Goal: Information Seeking & Learning: Learn about a topic

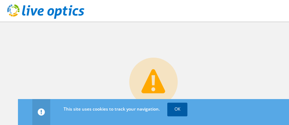
click at [176, 112] on link "OK" at bounding box center [177, 108] width 20 height 13
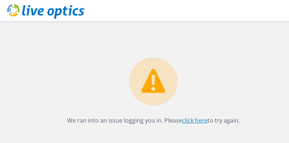
click at [197, 119] on link "click here" at bounding box center [195, 121] width 26 height 8
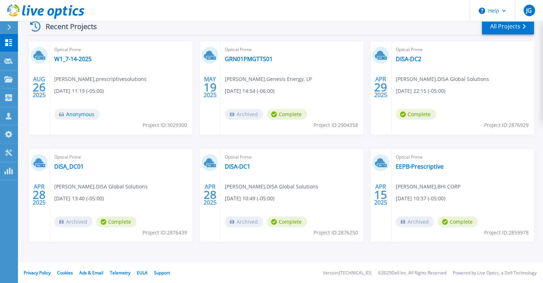
scroll to position [115, 0]
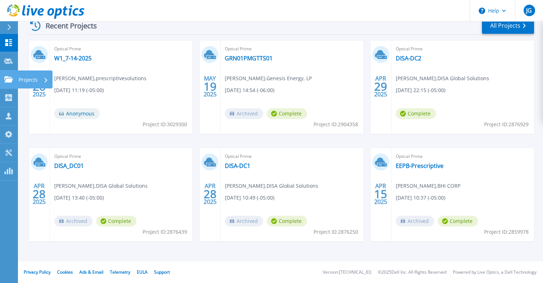
click at [18, 78] on div "Projects" at bounding box center [35, 79] width 35 height 18
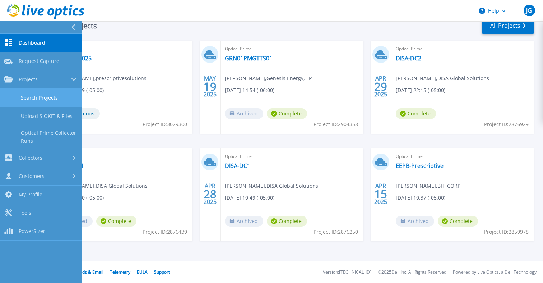
click at [37, 98] on link "Search Projects" at bounding box center [41, 98] width 82 height 18
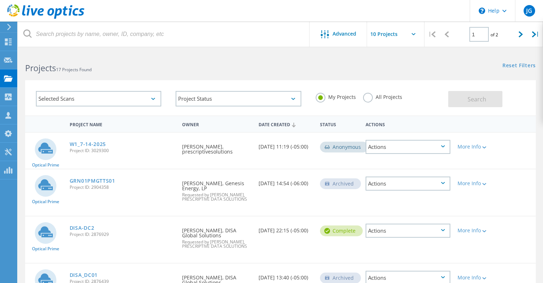
click at [369, 97] on label "All Projects" at bounding box center [382, 96] width 39 height 7
click at [0, 0] on input "All Projects" at bounding box center [0, 0] width 0 height 0
click at [471, 98] on span "Search" at bounding box center [477, 99] width 19 height 8
click at [391, 33] on input "text" at bounding box center [403, 34] width 72 height 25
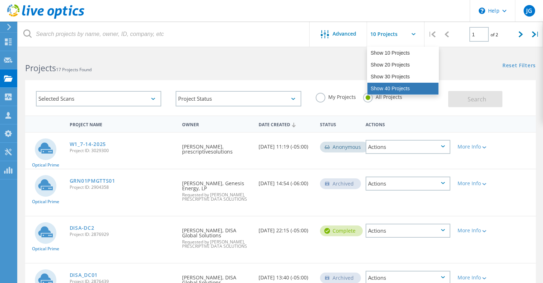
click at [390, 89] on div "Show 40 Projects" at bounding box center [403, 89] width 71 height 12
type input "Show 40 Projects"
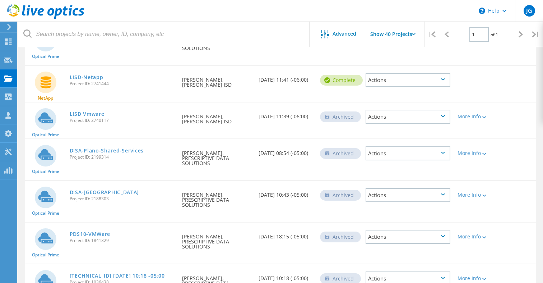
scroll to position [590, 0]
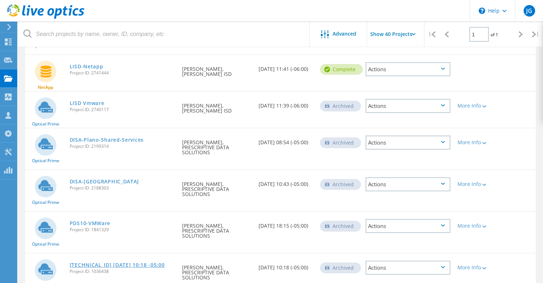
click at [140, 262] on link "10.10.3.21 2020-04-10 10:18 -05:00" at bounding box center [117, 264] width 95 height 5
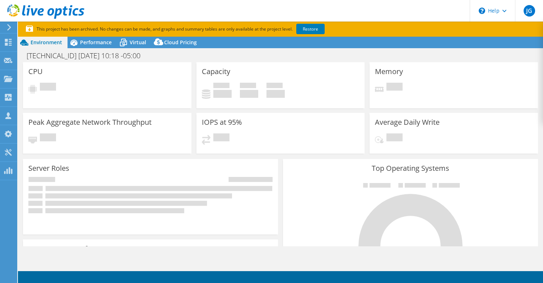
select select "USD"
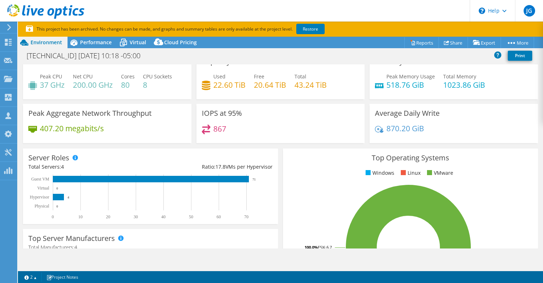
scroll to position [9, 0]
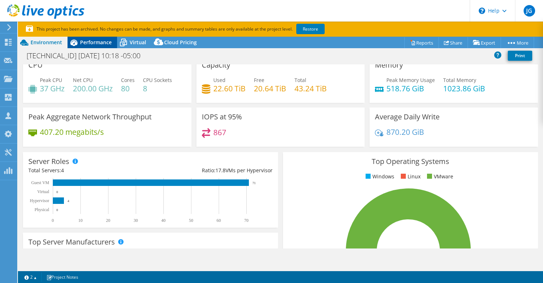
click at [106, 43] on span "Performance" at bounding box center [96, 42] width 32 height 7
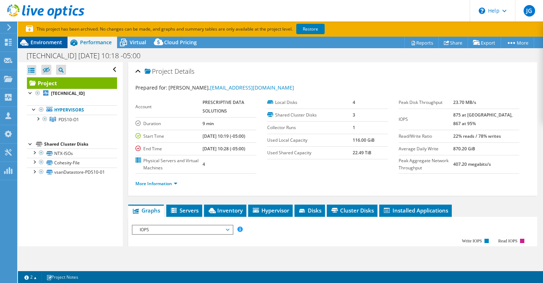
click at [62, 45] on div "Environment" at bounding box center [43, 42] width 50 height 11
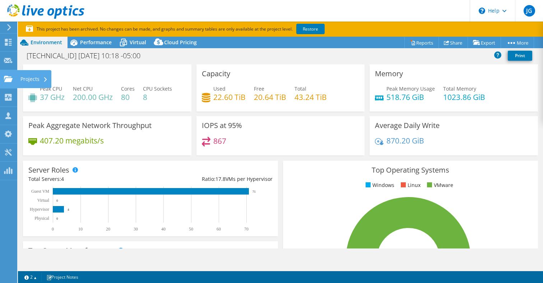
click at [9, 83] on div at bounding box center [8, 80] width 9 height 8
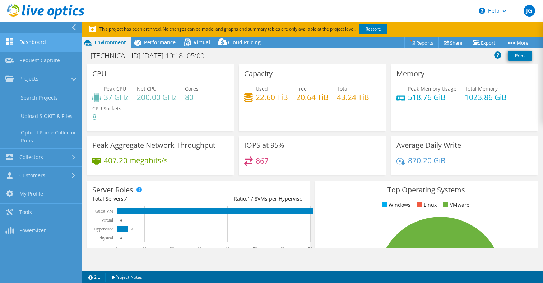
click at [29, 45] on link "Dashboard" at bounding box center [41, 42] width 82 height 18
